Goal: Task Accomplishment & Management: Use online tool/utility

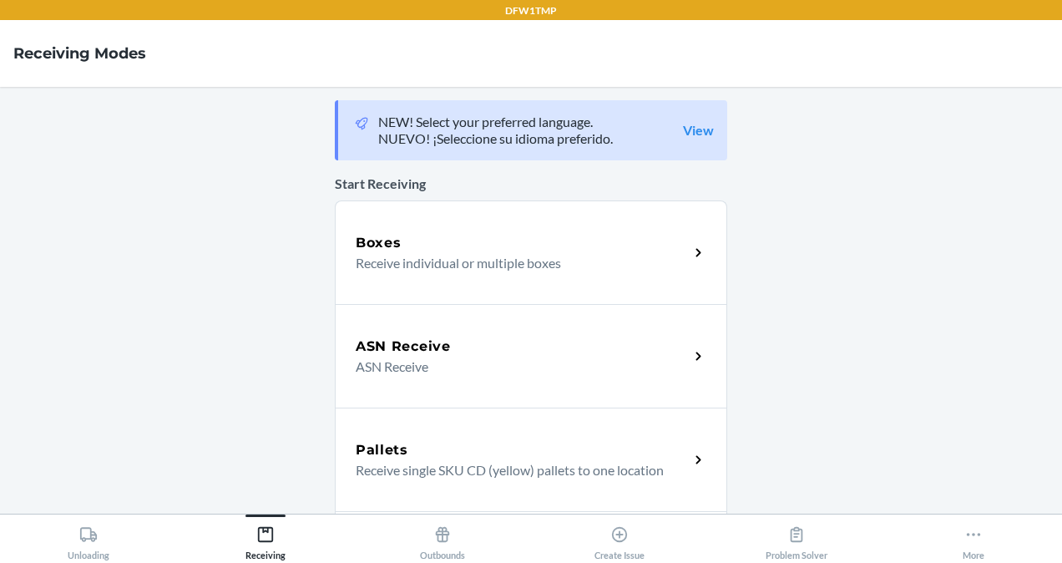
click at [509, 229] on div "Boxes Receive individual or multiple boxes" at bounding box center [531, 252] width 392 height 104
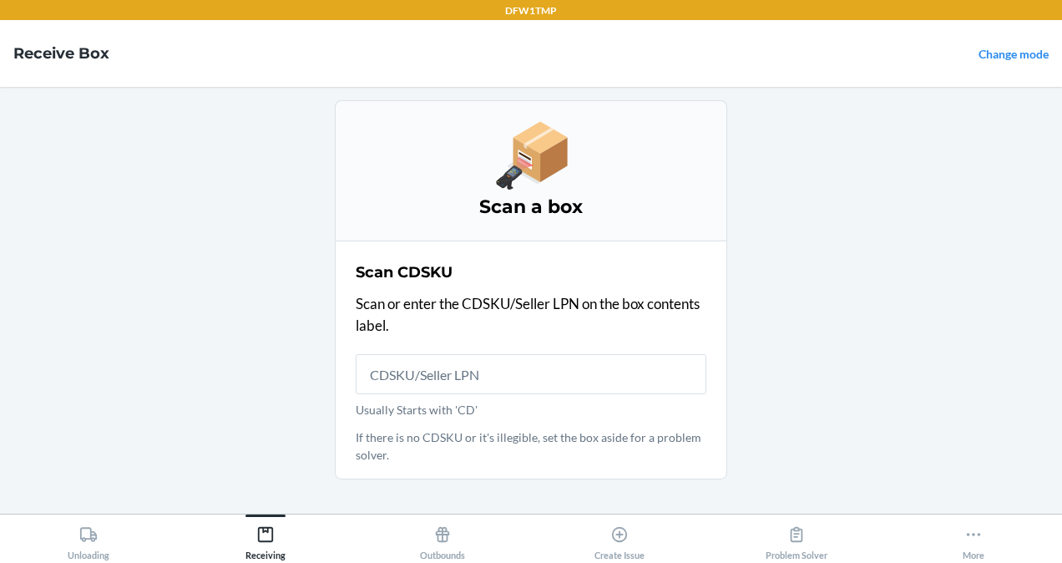
click at [487, 377] on input "Usually Starts with 'CD'" at bounding box center [531, 374] width 351 height 40
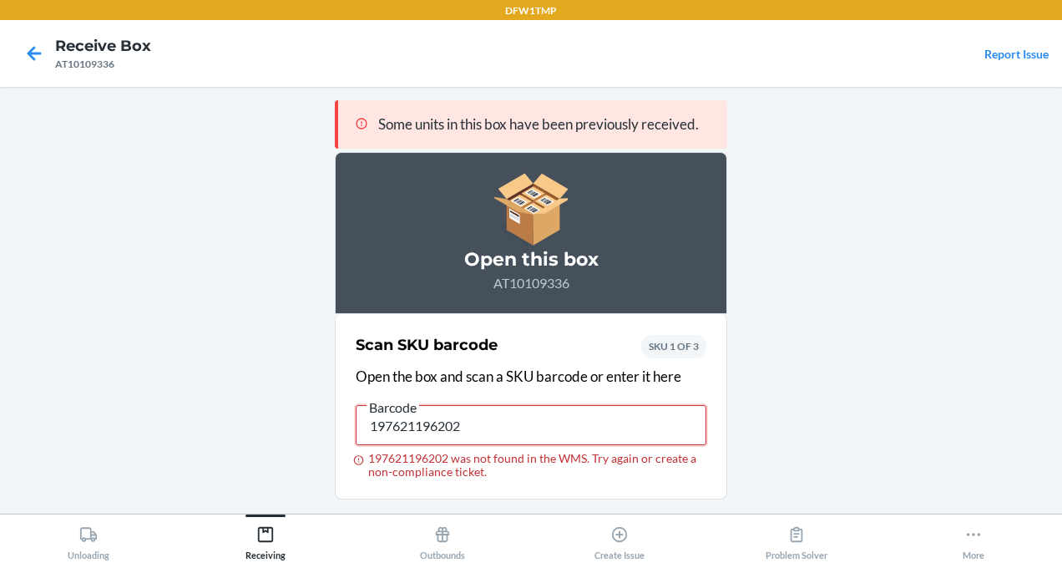
click at [494, 408] on input "197621196202" at bounding box center [531, 425] width 351 height 40
click at [497, 409] on input "197621196202" at bounding box center [531, 425] width 351 height 40
type input "1"
type input "141735191"
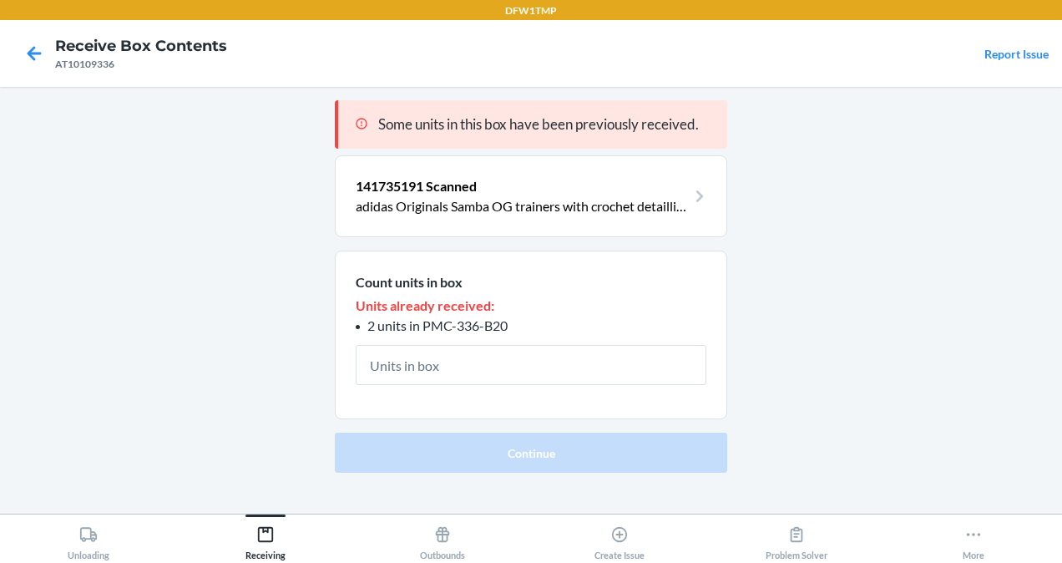
type input "1"
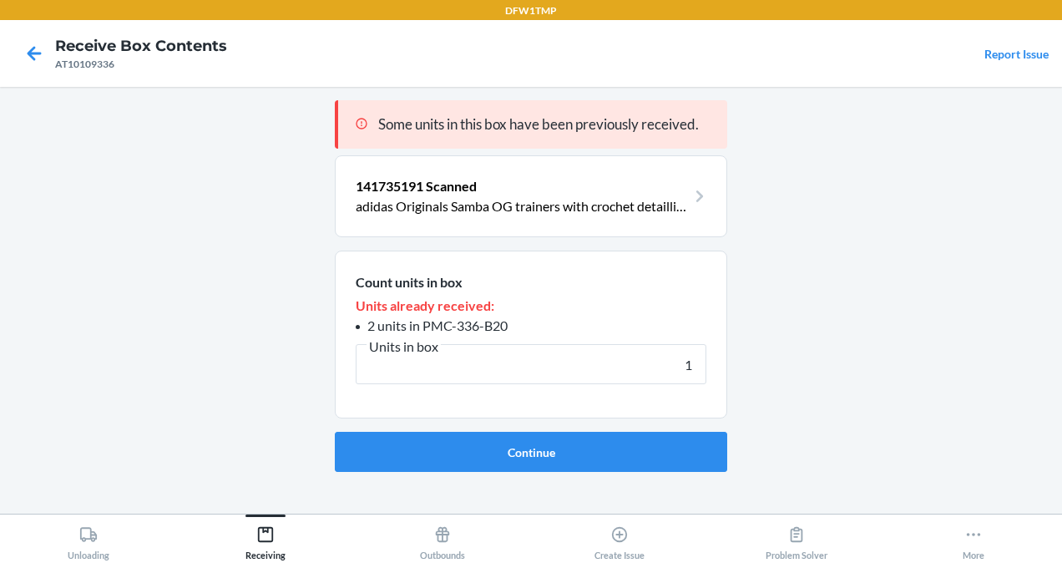
click button "Continue" at bounding box center [531, 452] width 392 height 40
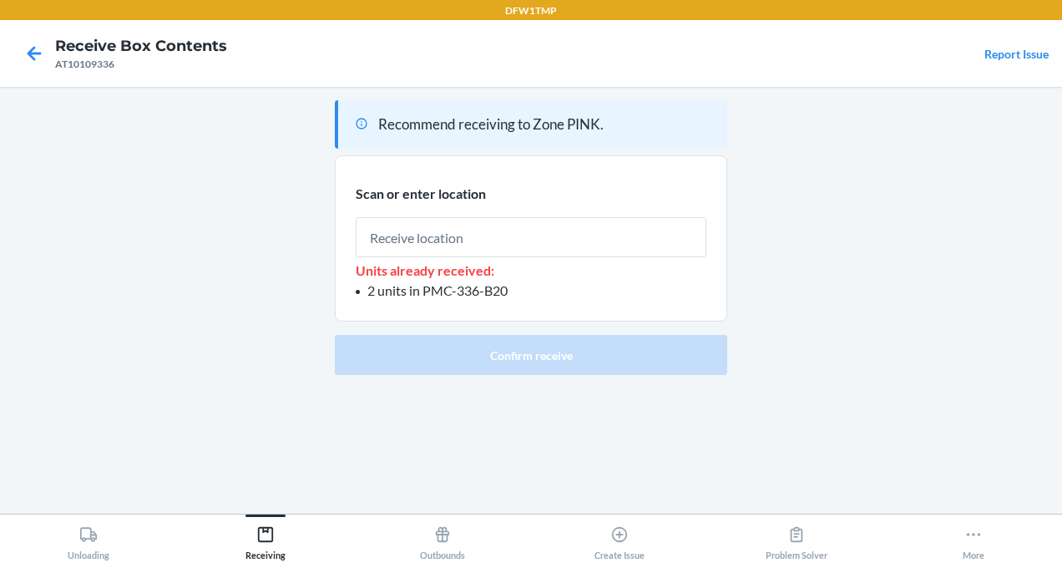
click at [431, 246] on input "text" at bounding box center [531, 237] width 351 height 40
type input "S-609-021-A1"
